Goal: Task Accomplishment & Management: Manage account settings

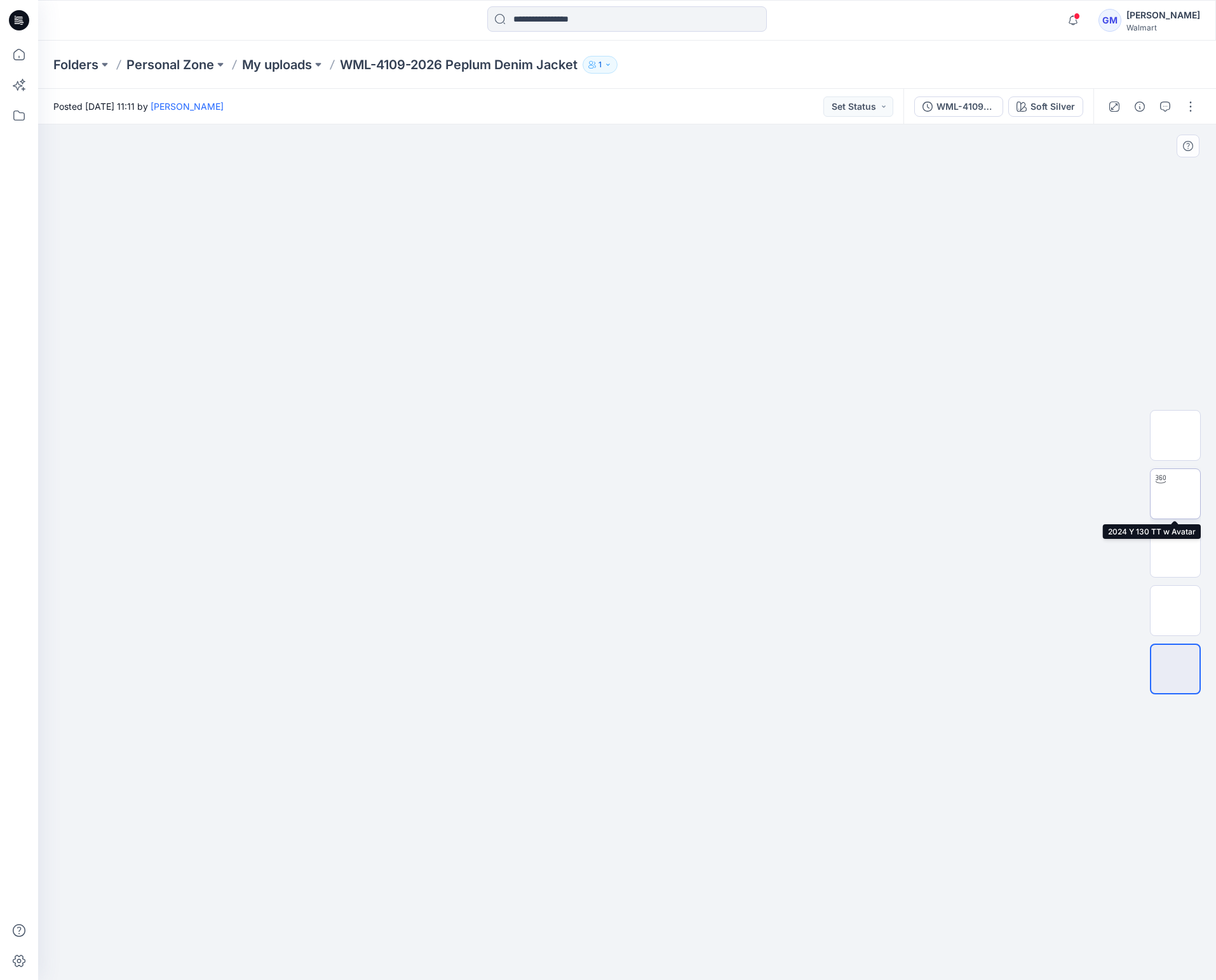
click at [1175, 494] on img at bounding box center [1175, 494] width 0 height 0
drag, startPoint x: 777, startPoint y: 963, endPoint x: 396, endPoint y: 963, distance: 381.0
click at [396, 963] on div at bounding box center [627, 552] width 1178 height 856
click at [1176, 661] on img at bounding box center [1175, 669] width 50 height 26
click at [1063, 109] on div "Soft Silver" at bounding box center [1052, 106] width 44 height 14
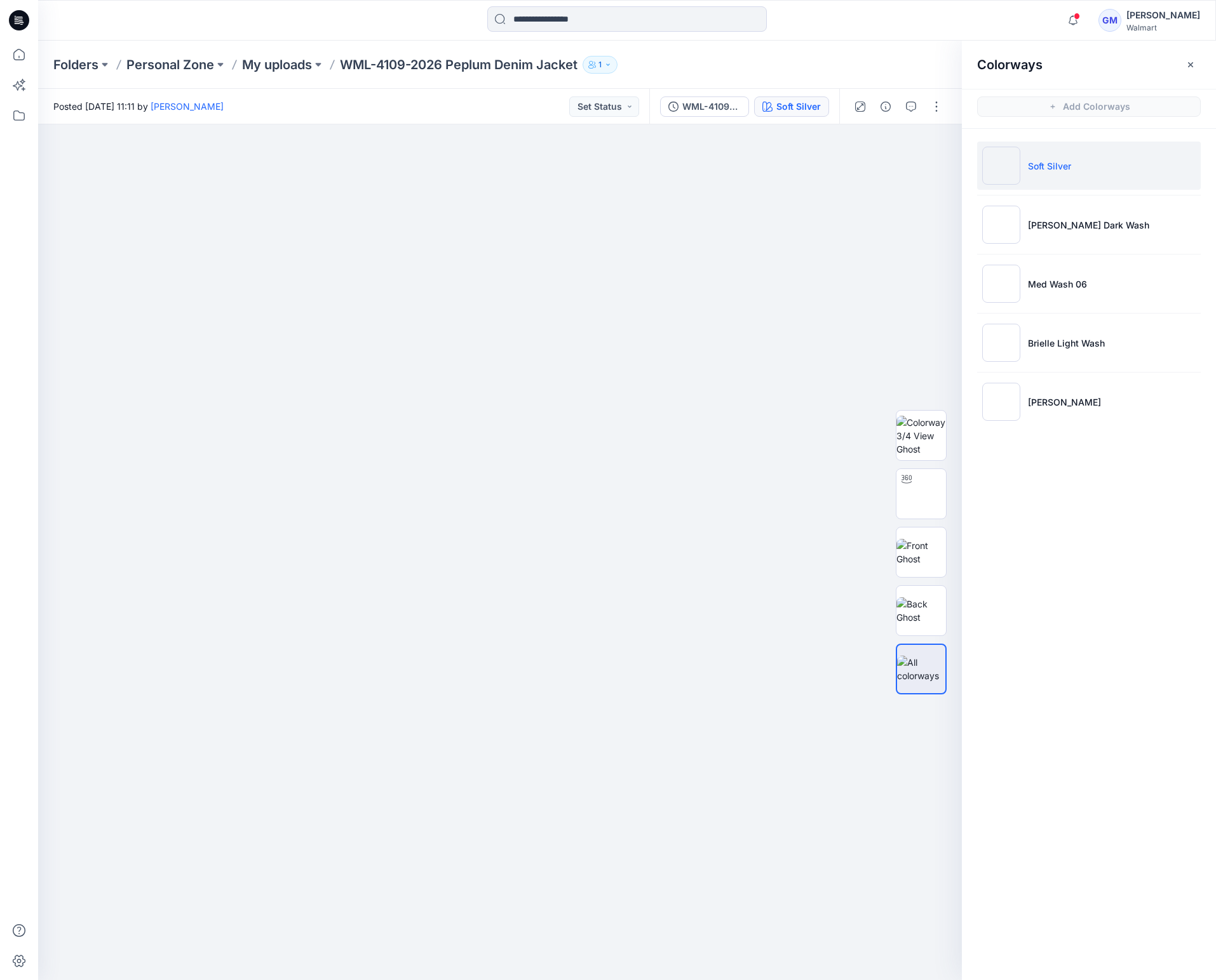
click at [896, 103] on div at bounding box center [897, 107] width 117 height 36
click at [891, 103] on button "button" at bounding box center [886, 107] width 21 height 21
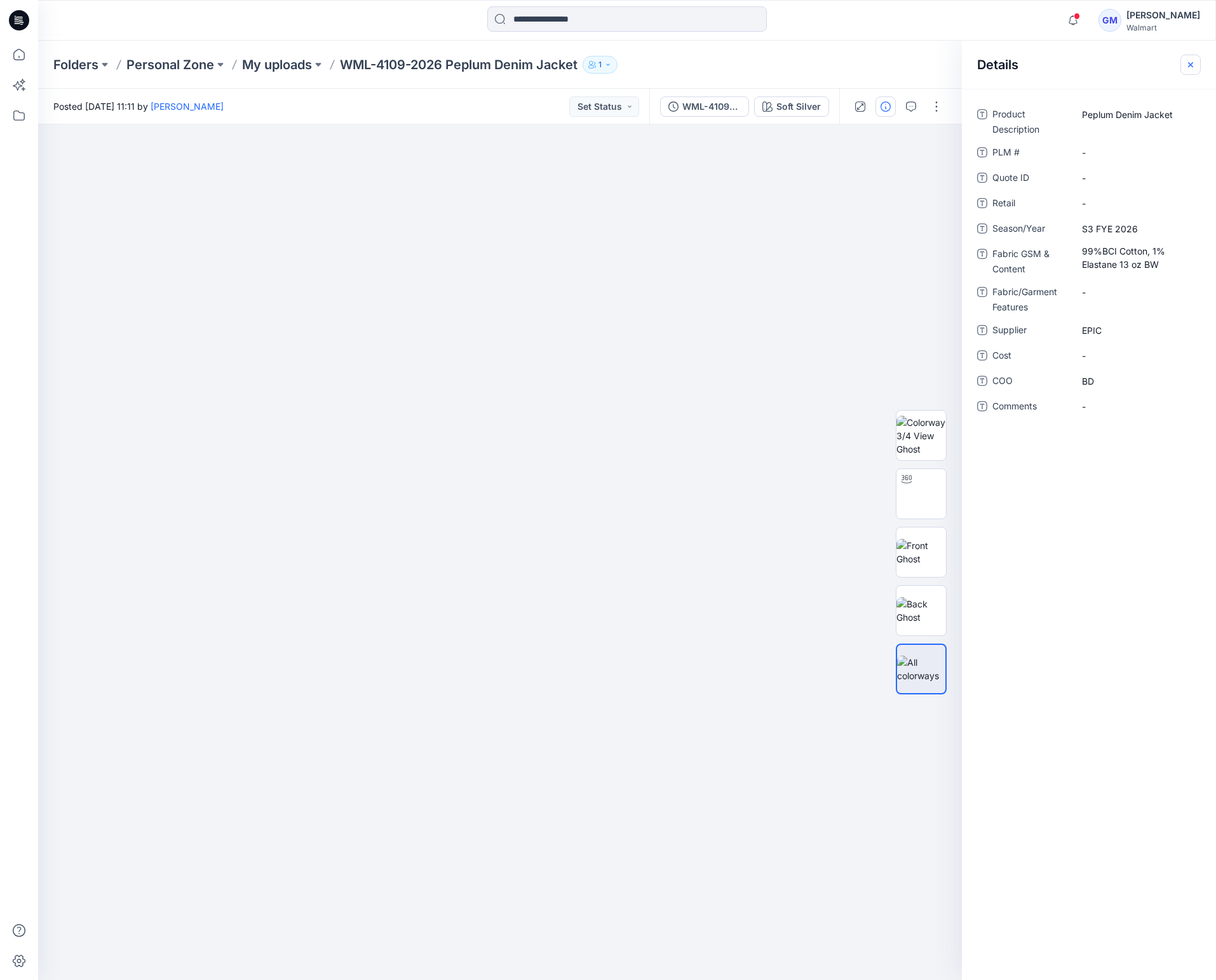
click at [1191, 61] on icon "button" at bounding box center [1190, 65] width 10 height 10
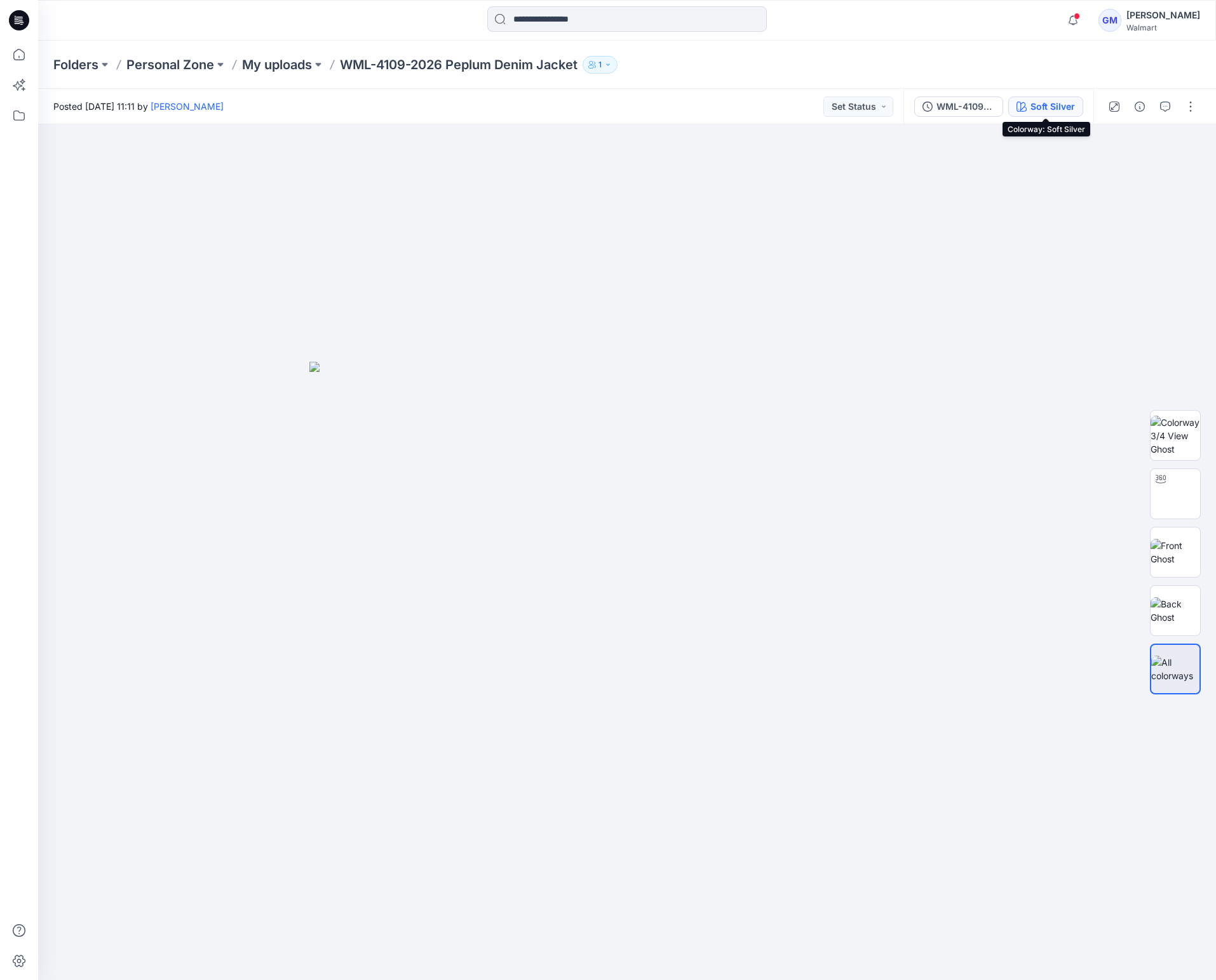
click at [1061, 108] on div "Soft Silver" at bounding box center [1052, 106] width 44 height 14
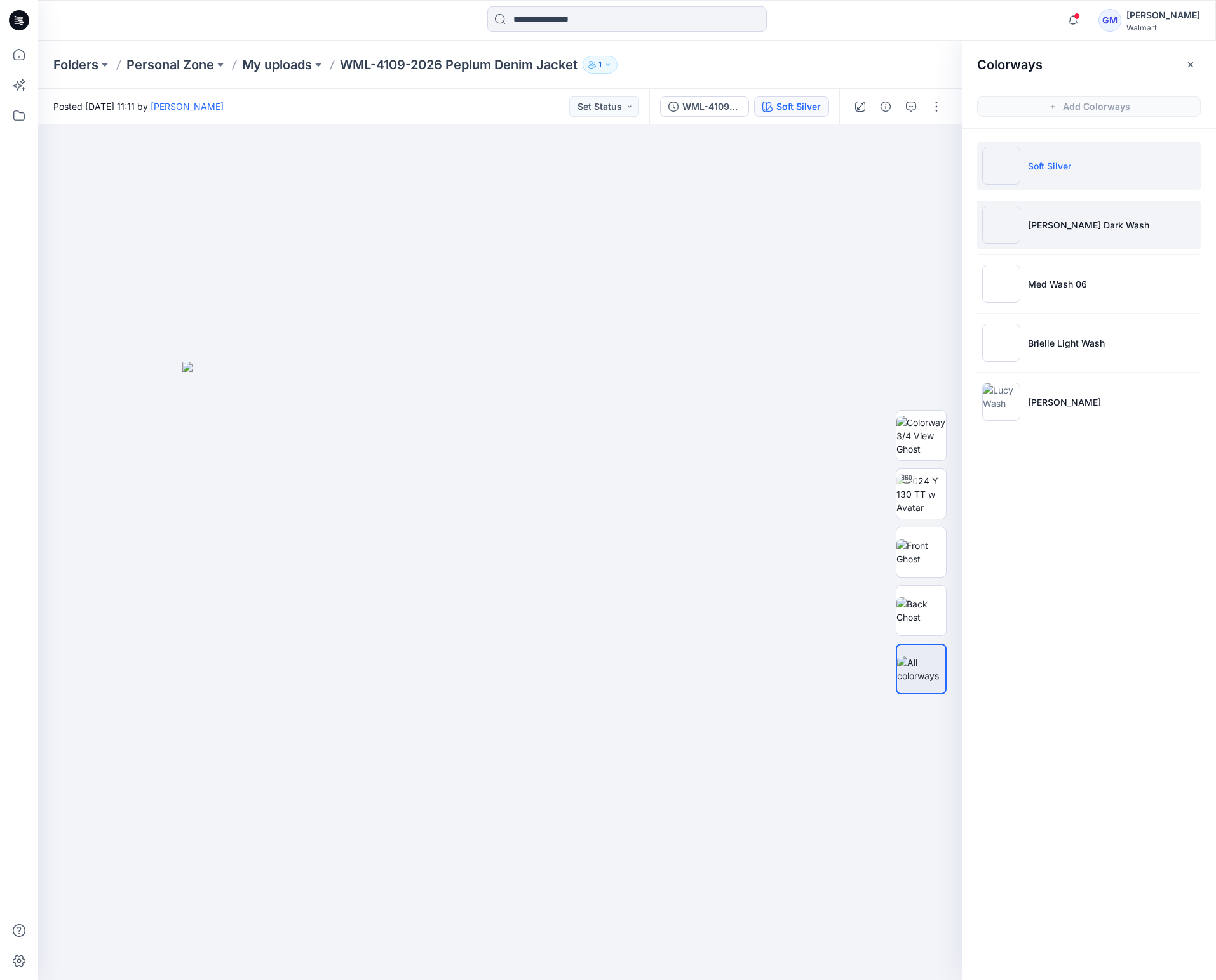
click at [1058, 223] on p "Cora Dark Wash" at bounding box center [1087, 225] width 121 height 13
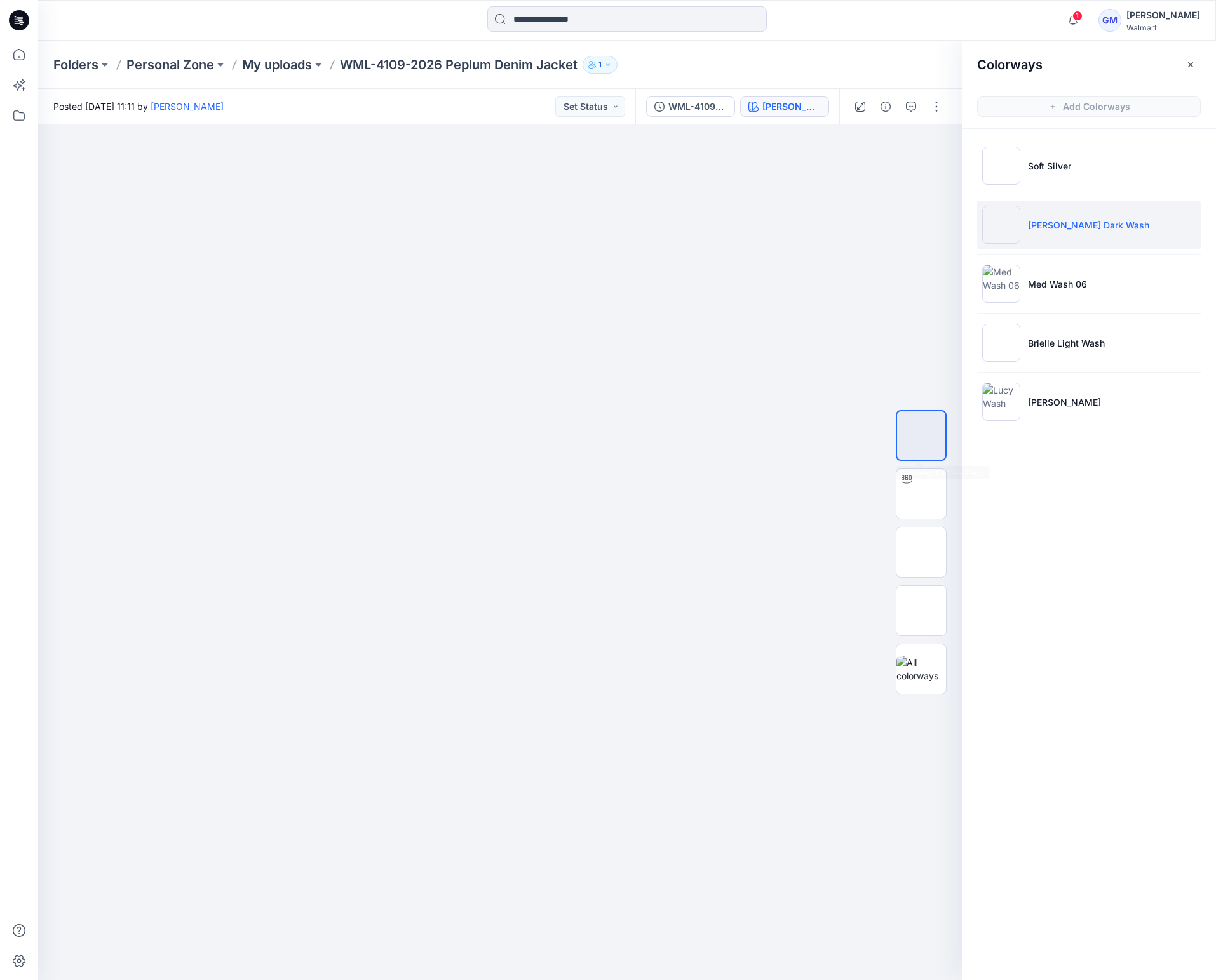
drag, startPoint x: 721, startPoint y: 529, endPoint x: 1189, endPoint y: 741, distance: 513.8
click at [742, 534] on div at bounding box center [500, 552] width 923 height 856
click at [572, 407] on img at bounding box center [500, 407] width 227 height 0
click at [74, 87] on div "Folders Personal Zone My uploads WML-4109-2026 Peplum Denim Jacket 1" at bounding box center [627, 64] width 1178 height 48
drag, startPoint x: 340, startPoint y: 65, endPoint x: 592, endPoint y: 65, distance: 252.0
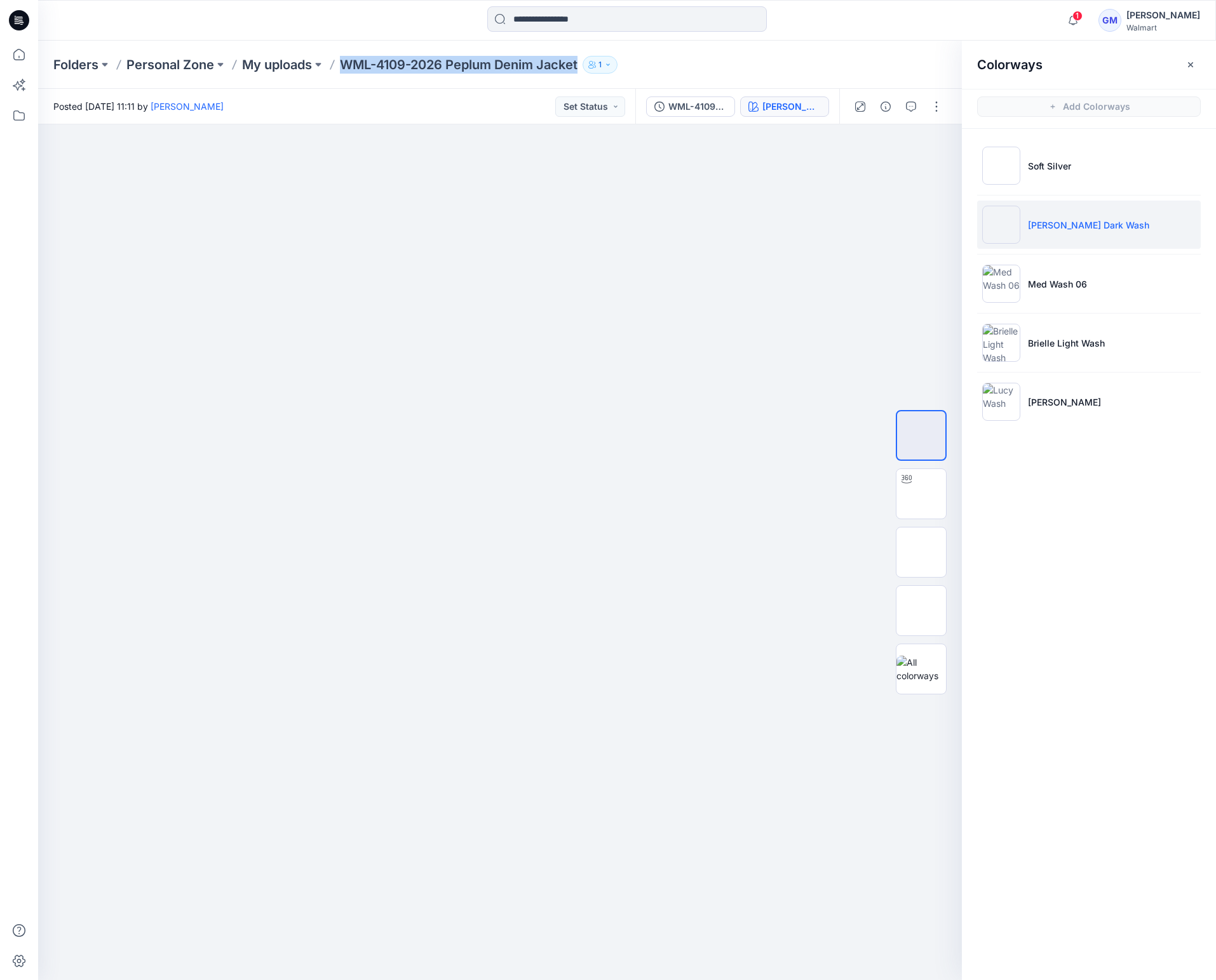
click at [592, 65] on div "Folders Personal Zone My uploads WML-4109-2026 Peplum Denim Jacket 1" at bounding box center [577, 65] width 1048 height 18
copy div "WML-4109-2026 Peplum Denim Jacket 1"
drag, startPoint x: 751, startPoint y: 376, endPoint x: 780, endPoint y: 367, distance: 30.4
click at [751, 376] on div at bounding box center [500, 552] width 923 height 856
click at [1053, 638] on div "Colorways Add Colorways Soft Silver Cora Dark Wash Med Wash 06 Brielle Light Wa…" at bounding box center [1088, 510] width 254 height 940
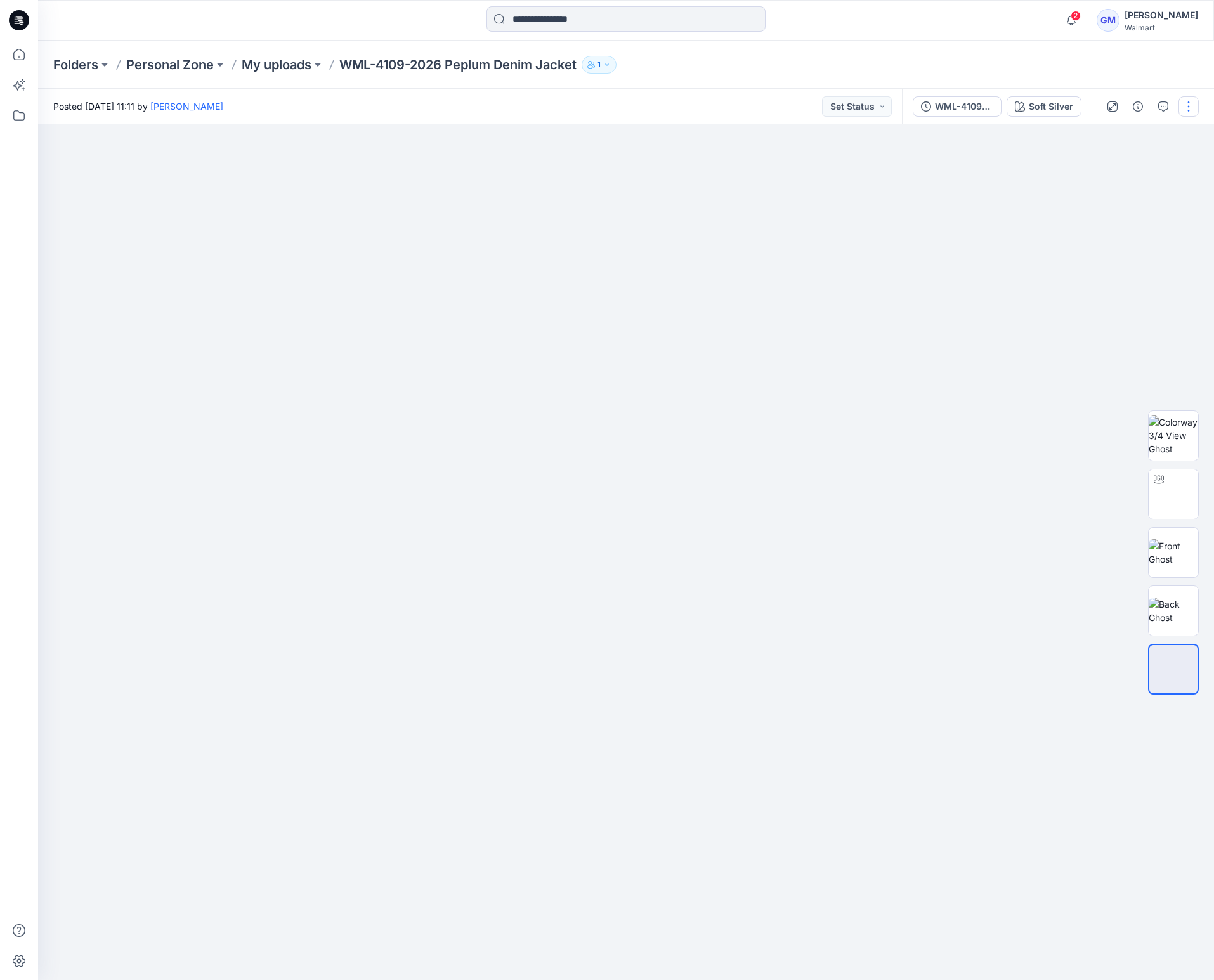
click at [1187, 109] on button "button" at bounding box center [1189, 107] width 21 height 21
click at [1124, 171] on button "Edit" at bounding box center [1135, 171] width 117 height 23
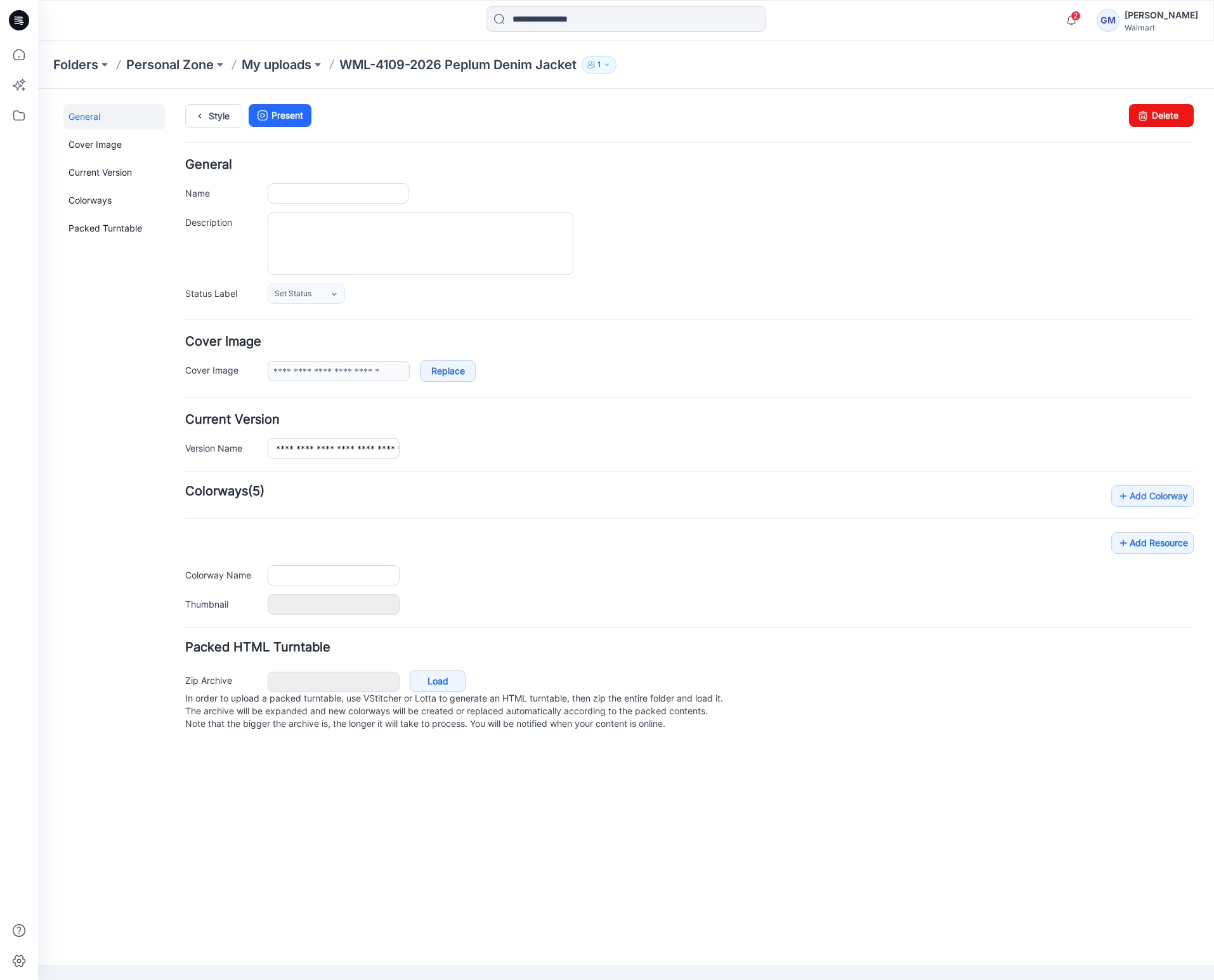
type input "**********"
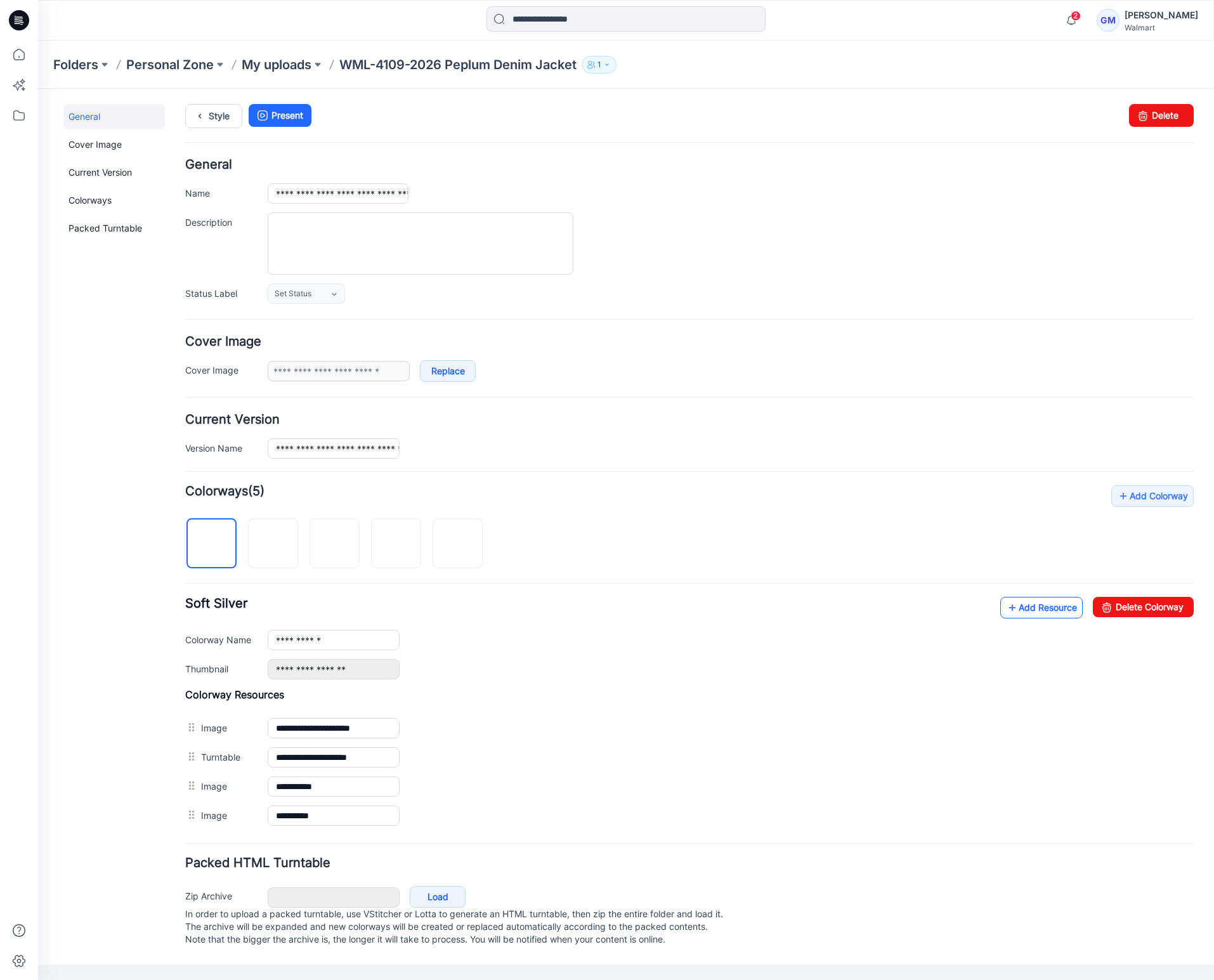
click at [1024, 614] on link "Add Resource" at bounding box center [1042, 607] width 82 height 22
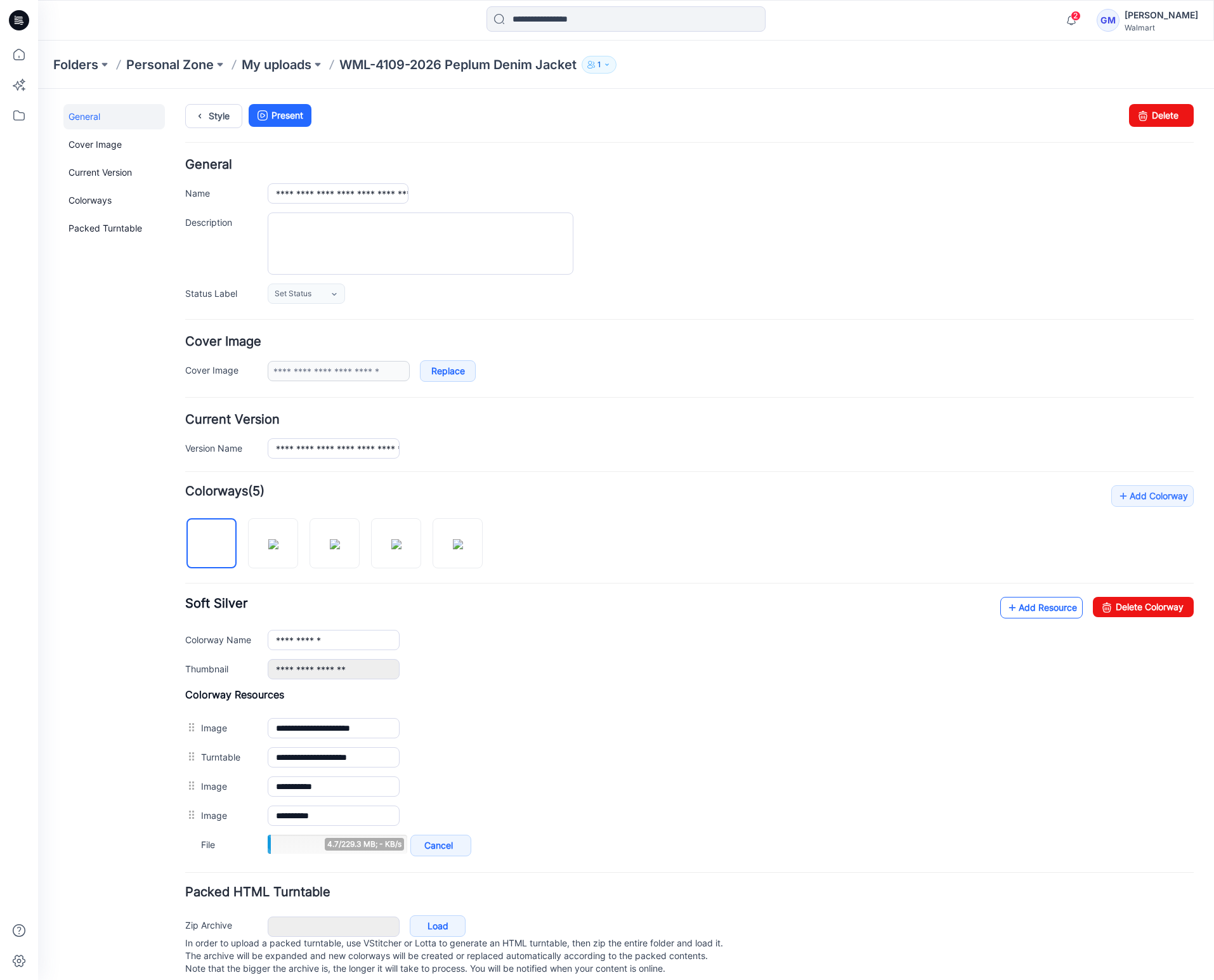
click at [1026, 610] on link "Add Resource" at bounding box center [1042, 607] width 82 height 22
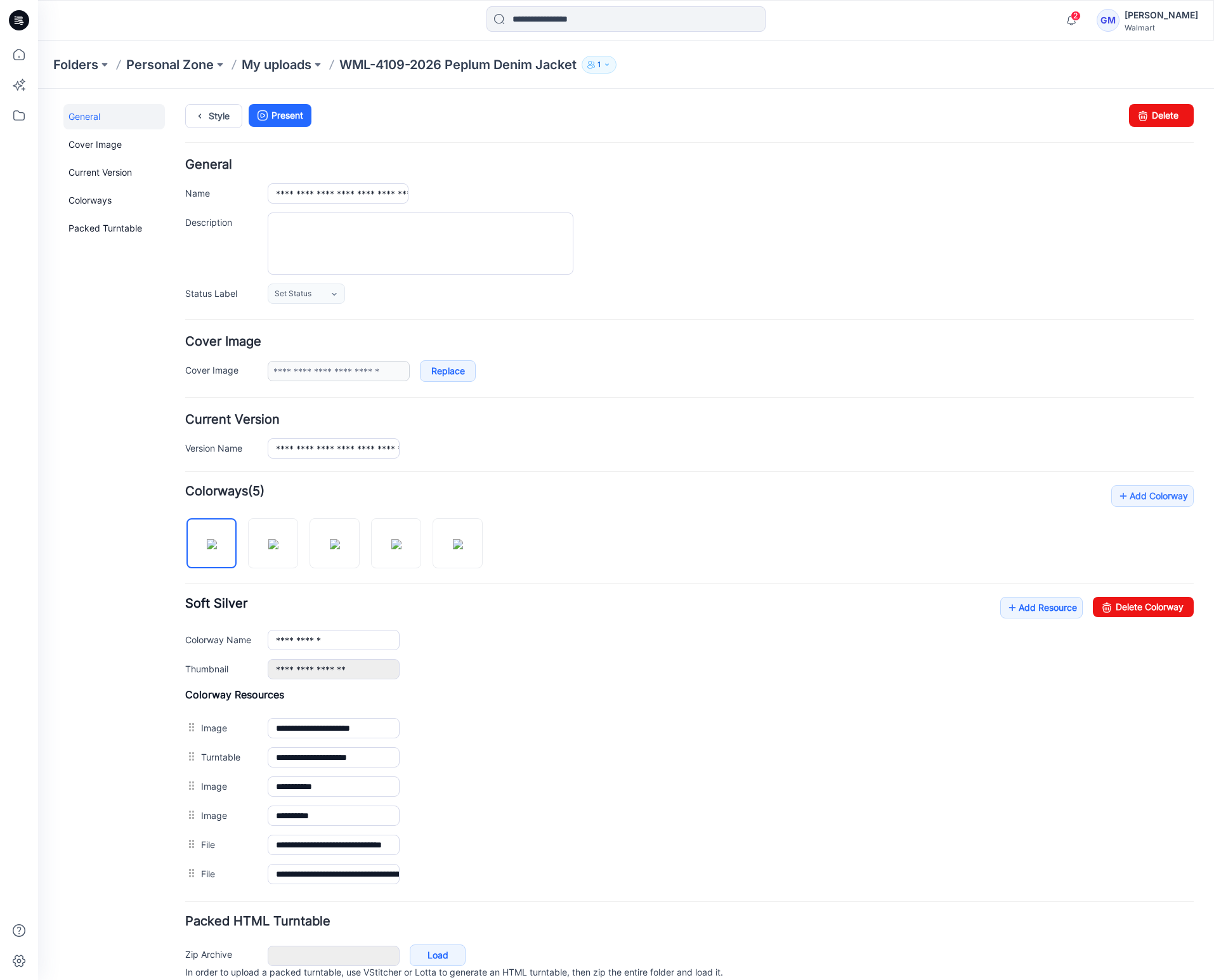
click at [130, 725] on div "General Cover Image Current Version Colorways Packed Turntable" at bounding box center [114, 562] width 101 height 917
click at [203, 115] on icon at bounding box center [200, 116] width 18 height 22
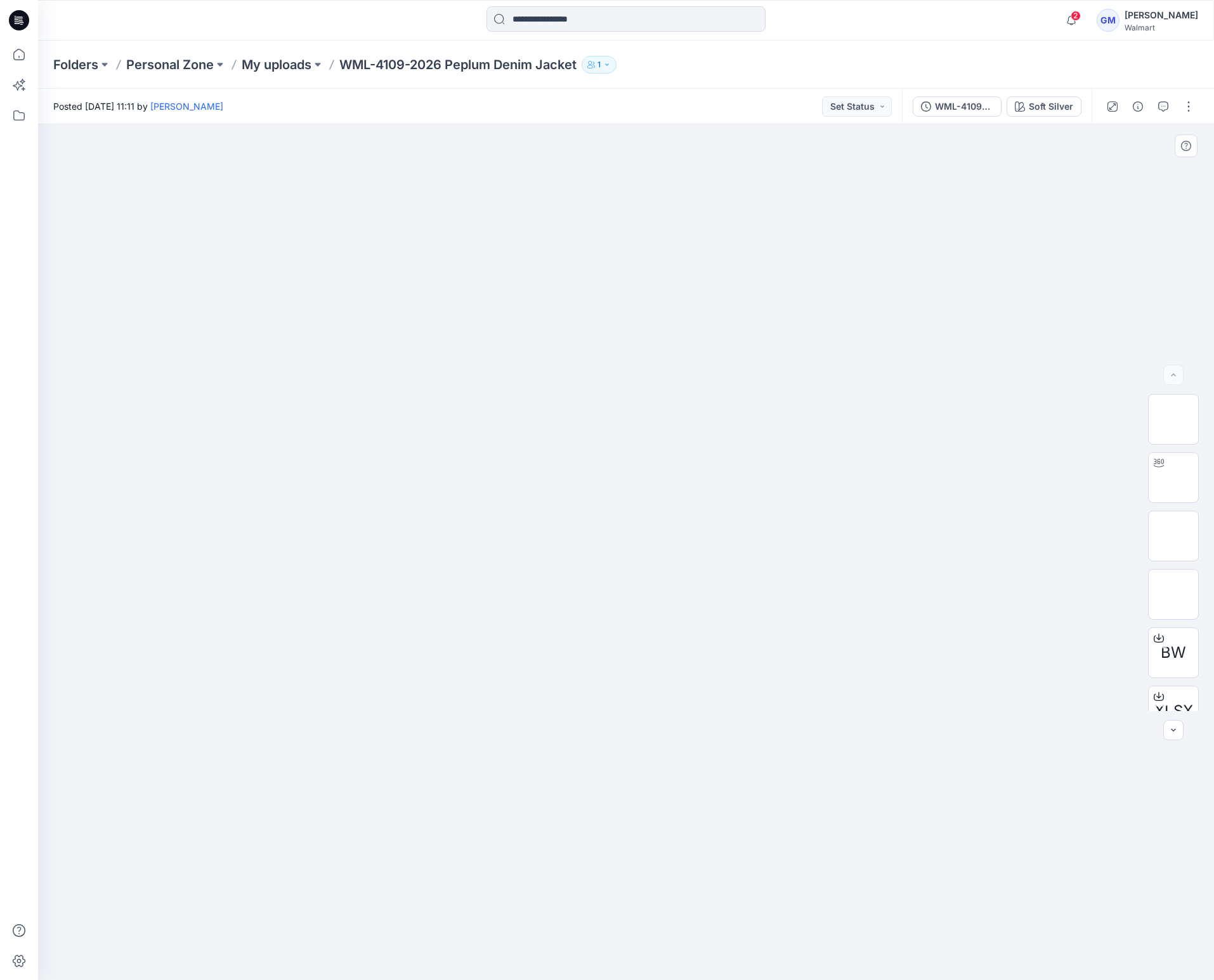
click at [876, 282] on div at bounding box center [626, 552] width 1176 height 855
click at [1140, 109] on icon "button" at bounding box center [1137, 106] width 10 height 10
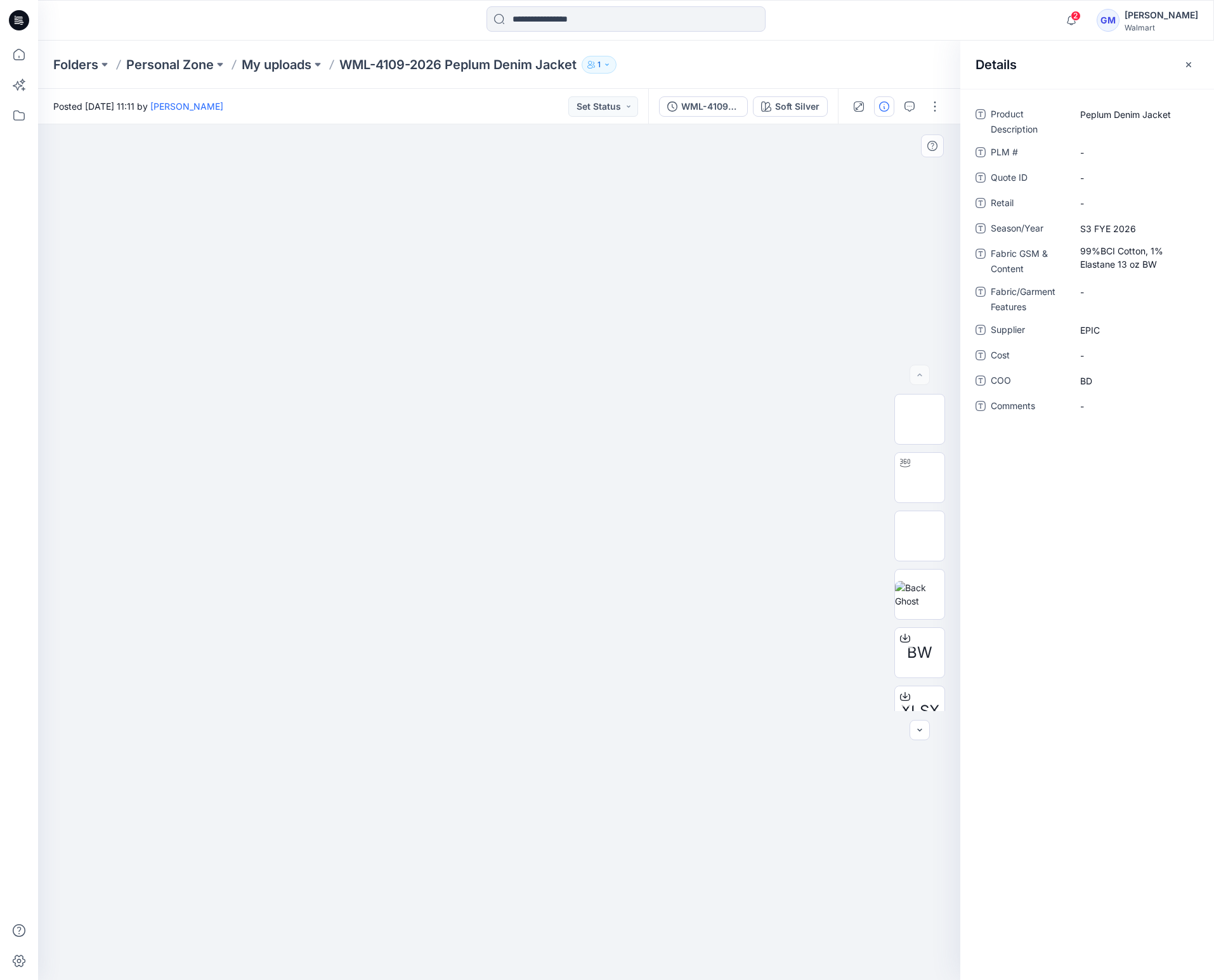
click at [697, 363] on img at bounding box center [498, 363] width 634 height 0
click at [884, 105] on icon "button" at bounding box center [883, 106] width 10 height 10
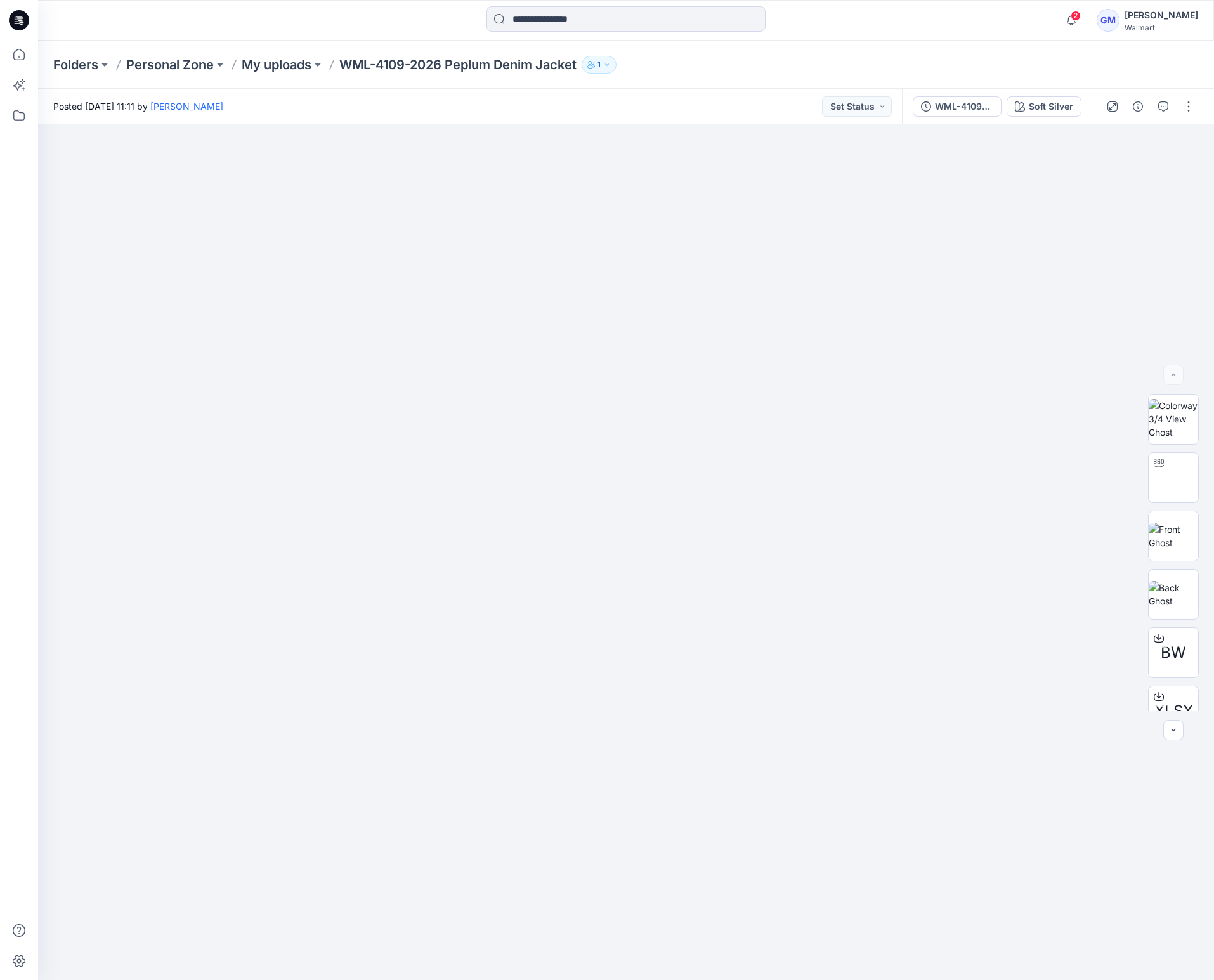
click at [977, 63] on div "Folders Personal Zone My uploads WML-4109-2026 Peplum Denim Jacket 1" at bounding box center [576, 65] width 1046 height 18
click at [269, 72] on p "My uploads" at bounding box center [276, 65] width 69 height 18
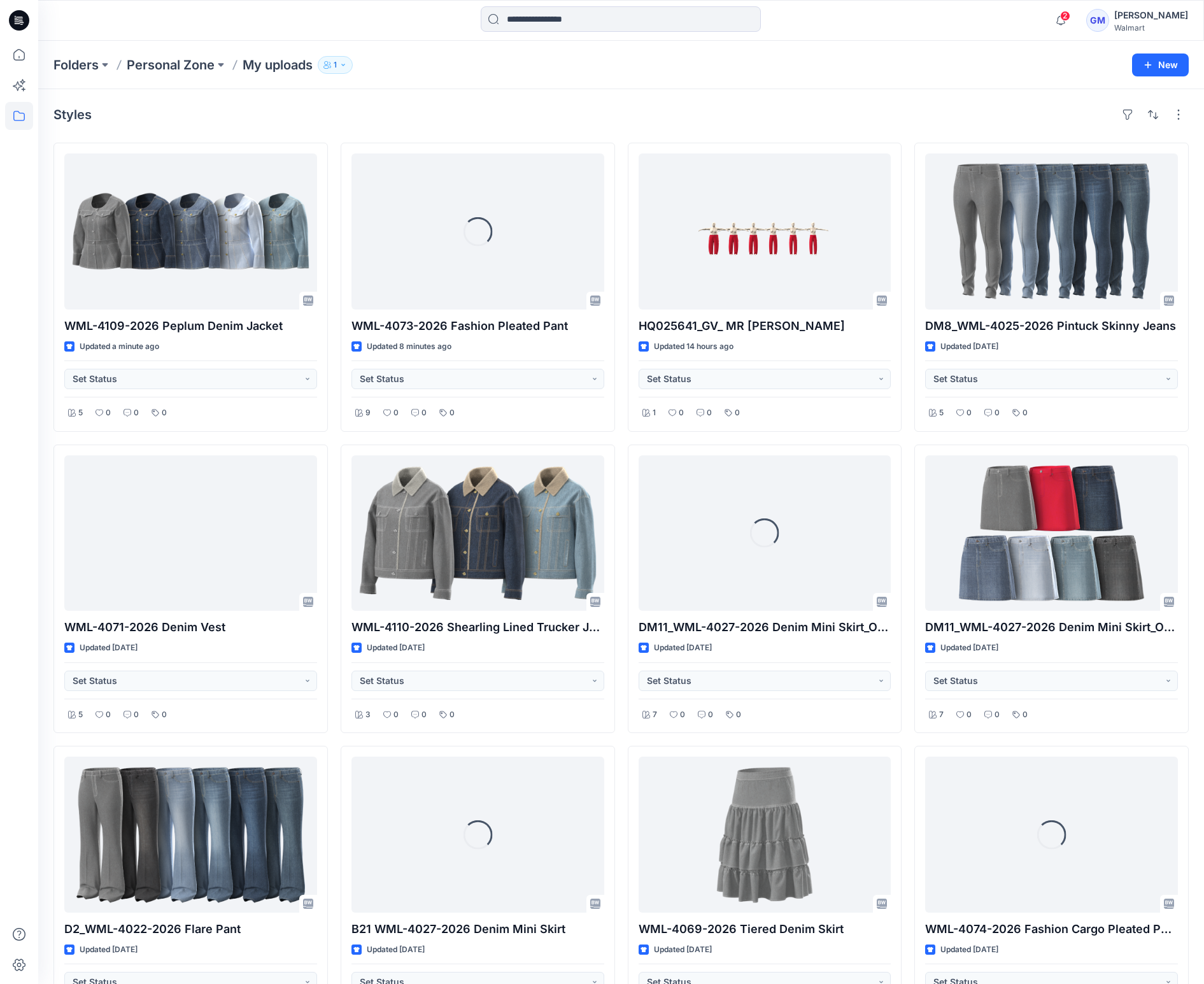
click at [584, 124] on div "Styles" at bounding box center [621, 115] width 1135 height 21
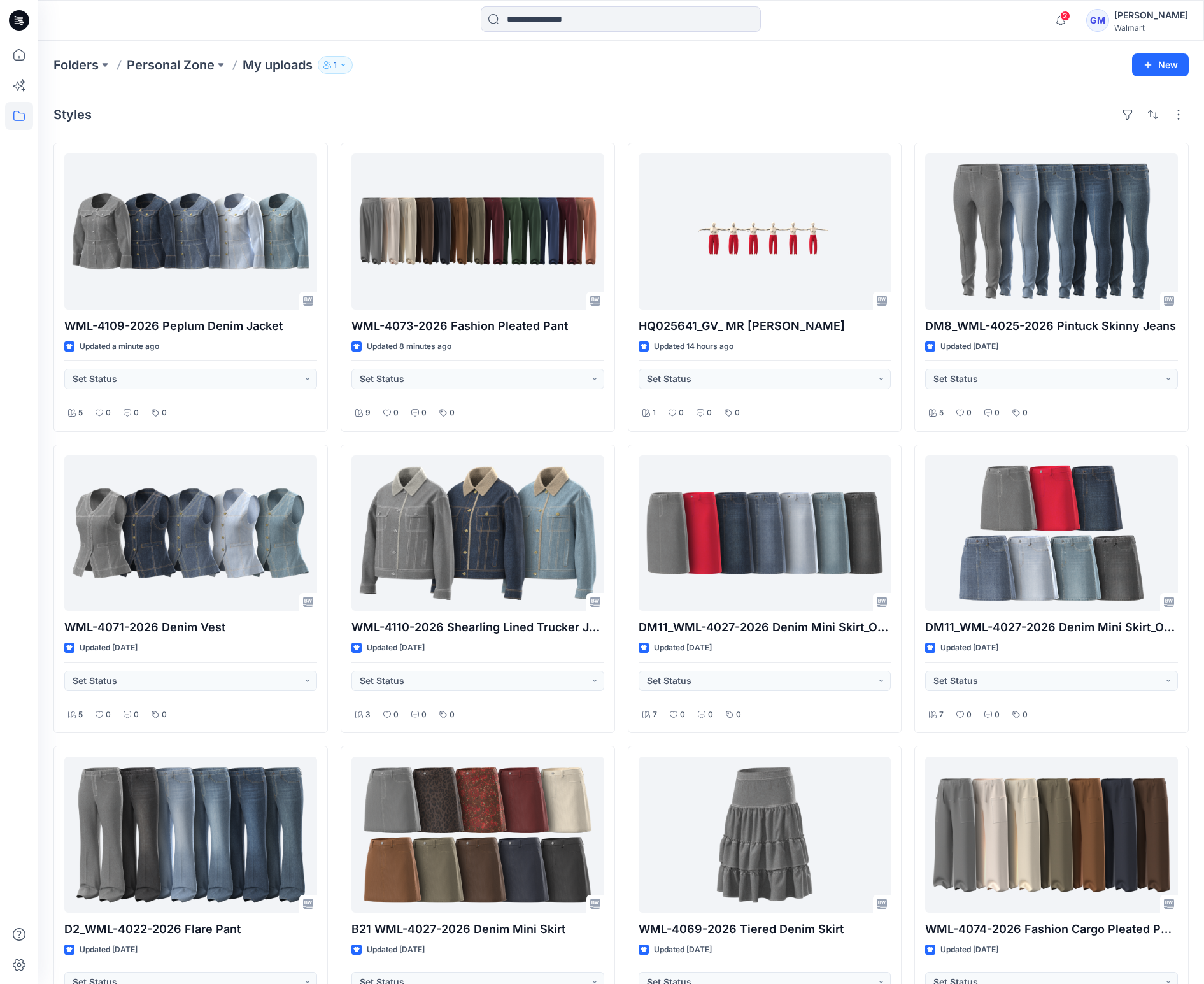
click at [812, 109] on div "Styles" at bounding box center [621, 115] width 1135 height 21
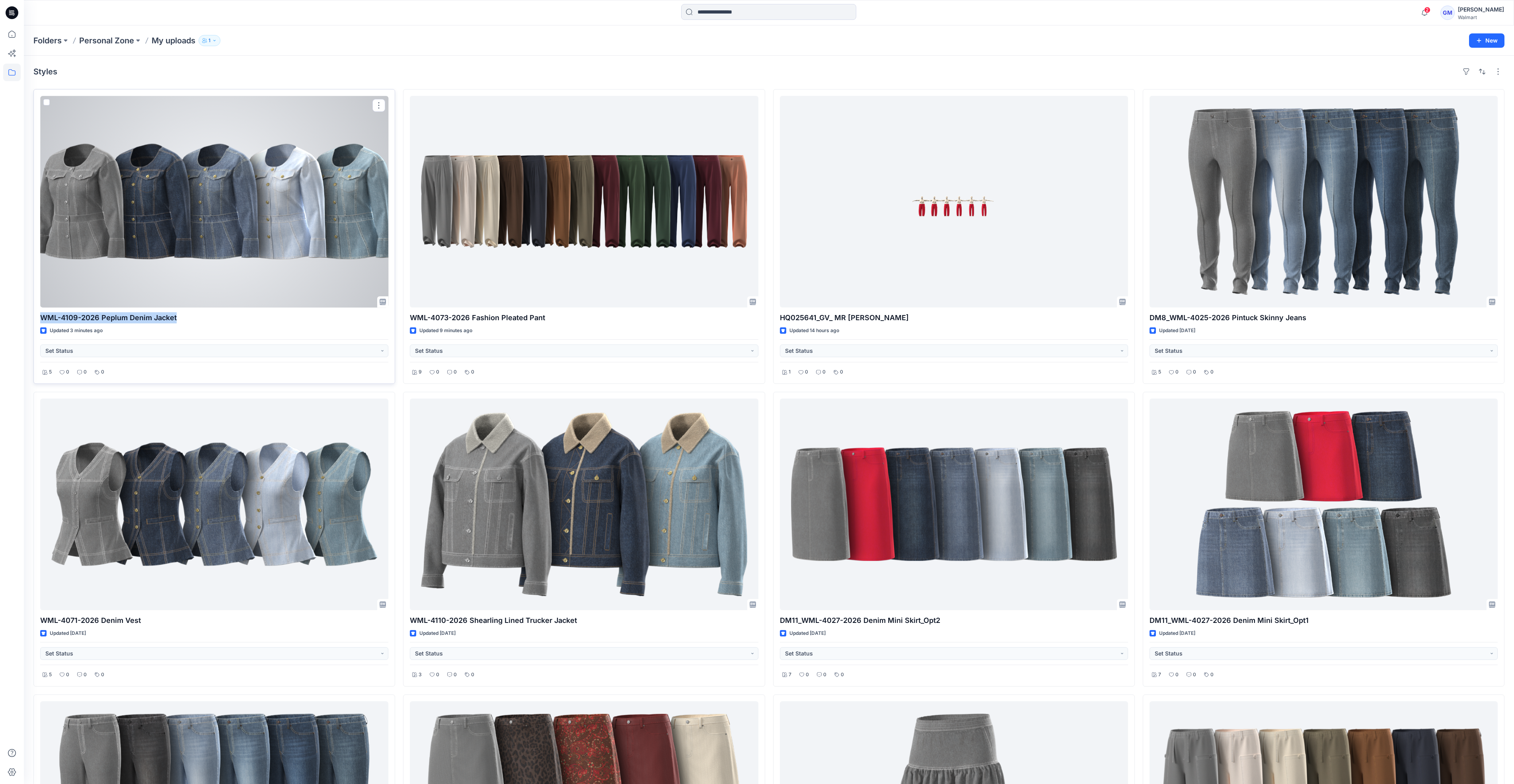
drag, startPoint x: 180, startPoint y: 319, endPoint x: 41, endPoint y: 318, distance: 139.0
click at [41, 318] on p "WML-4109-2026 Peplum Denim Jacket" at bounding box center [214, 317] width 348 height 11
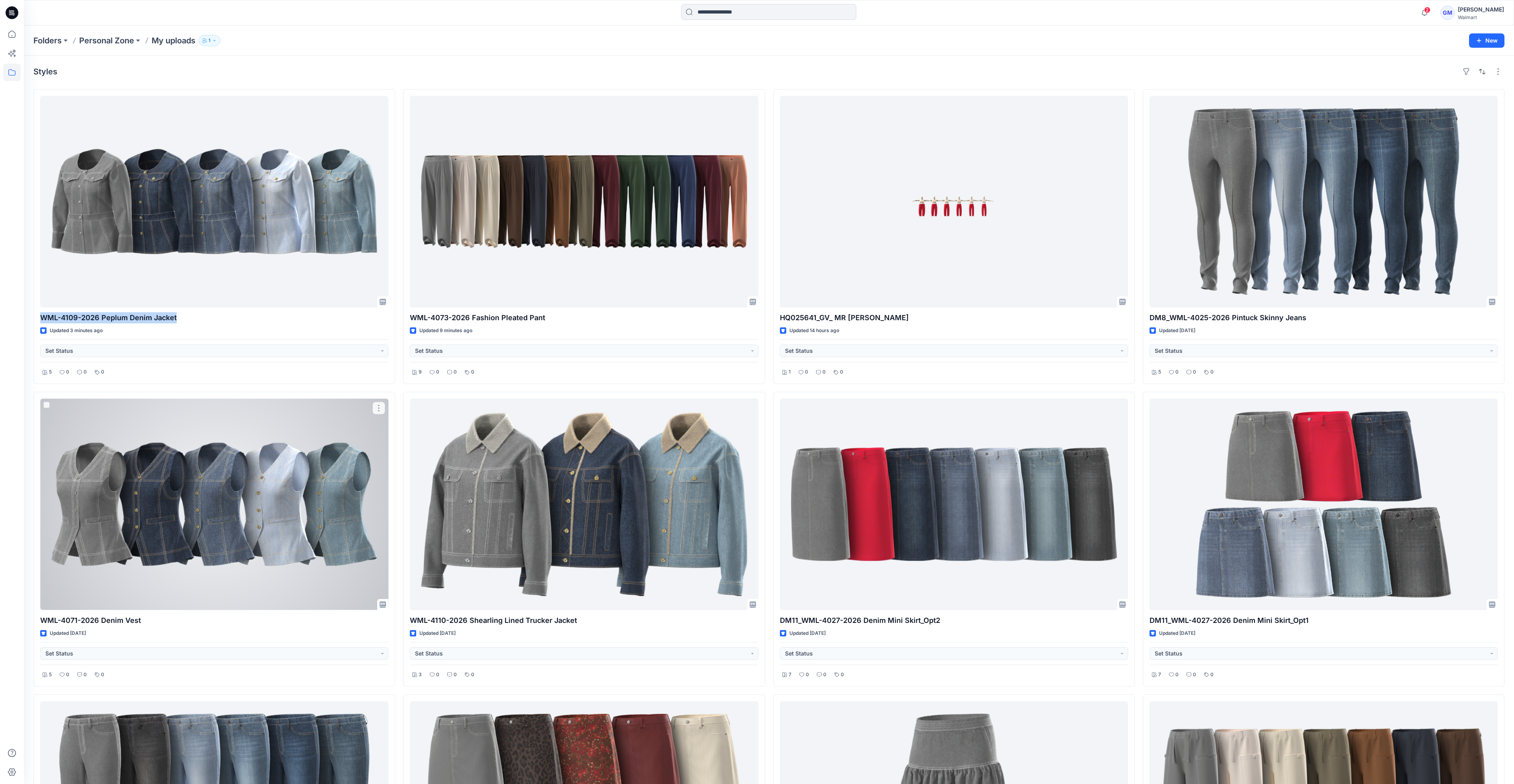
copy p "WML-4109-2026 Peplum Denim Jacket"
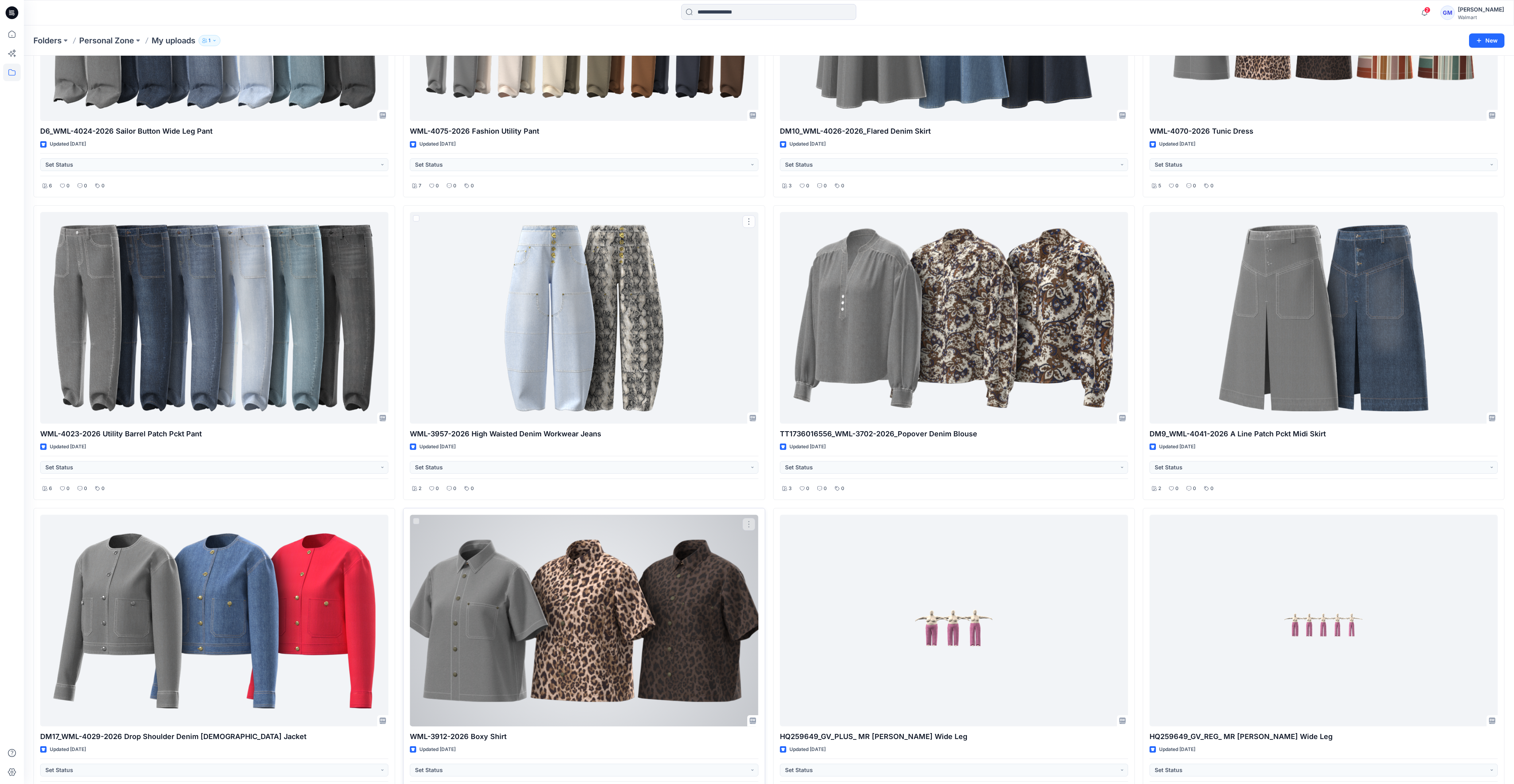
scroll to position [1151, 0]
